Goal: Navigation & Orientation: Find specific page/section

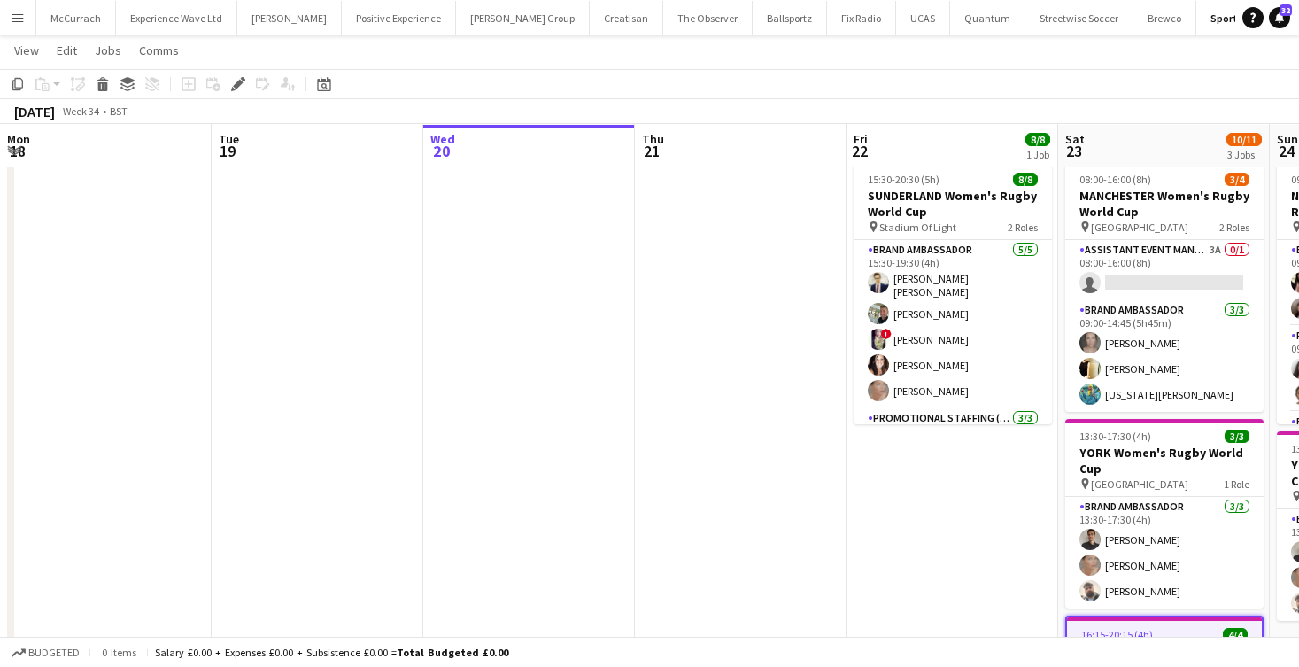
scroll to position [90, 0]
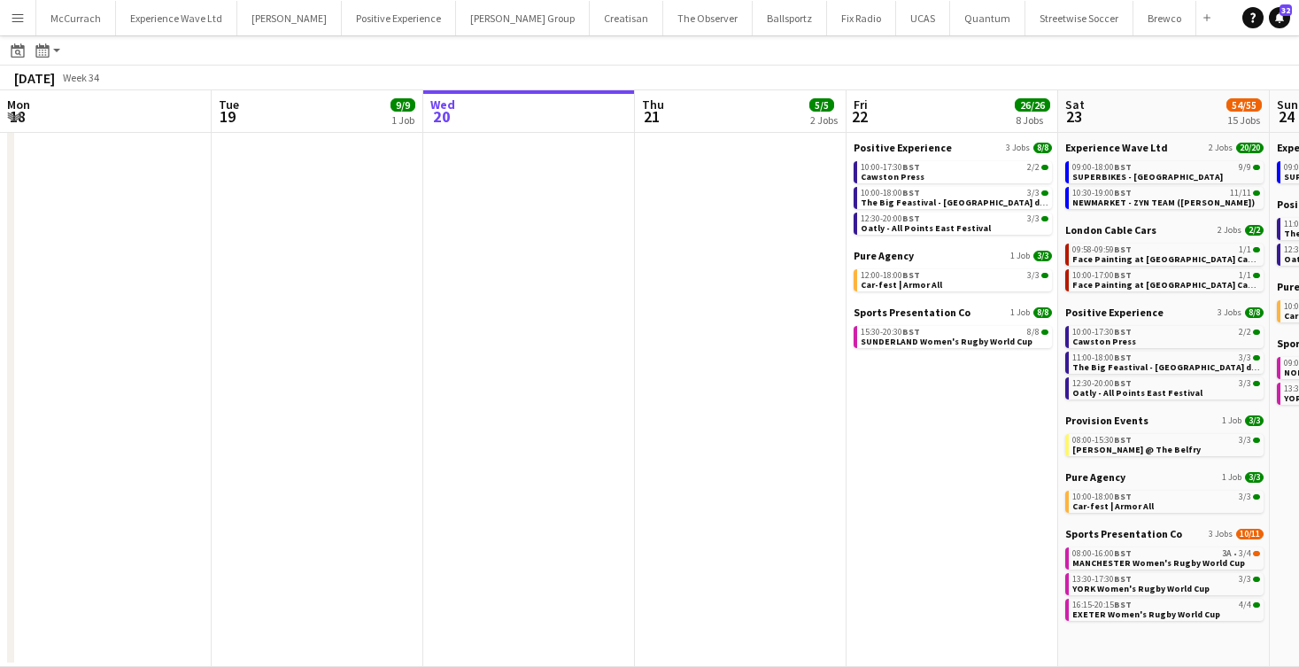
scroll to position [0, 739]
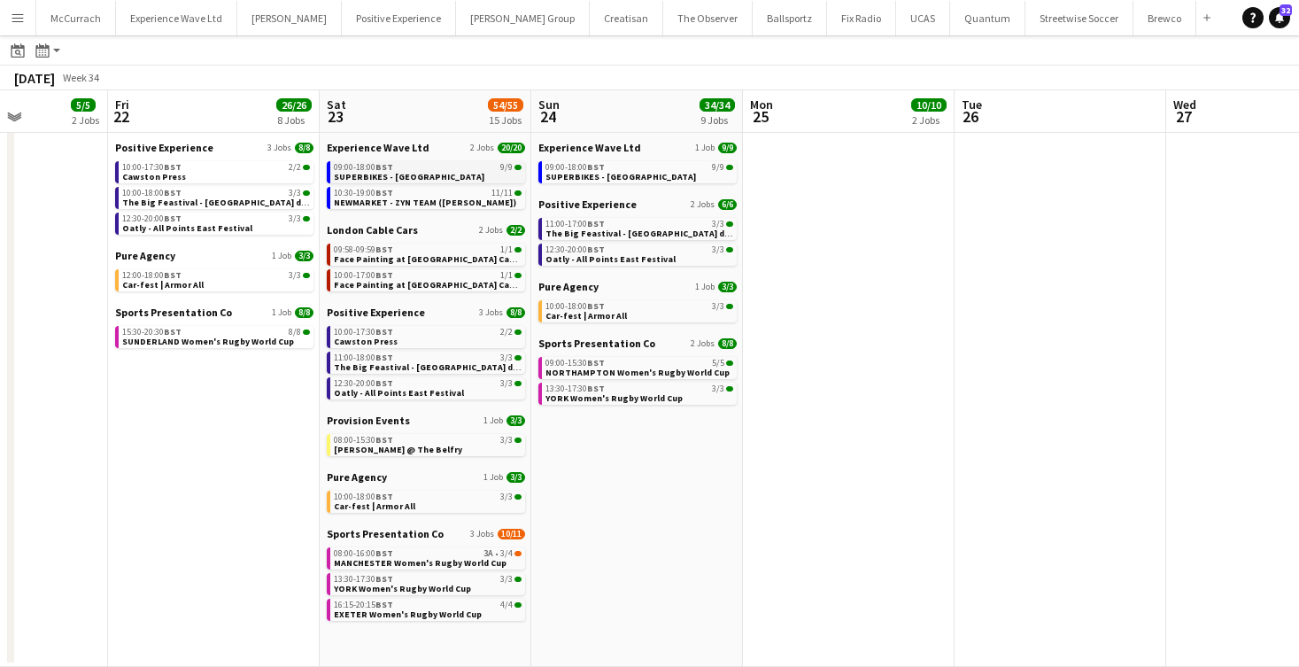
click at [387, 176] on span "SUPERBIKES - Cadwall Park" at bounding box center [409, 177] width 151 height 12
